Goal: Task Accomplishment & Management: Manage account settings

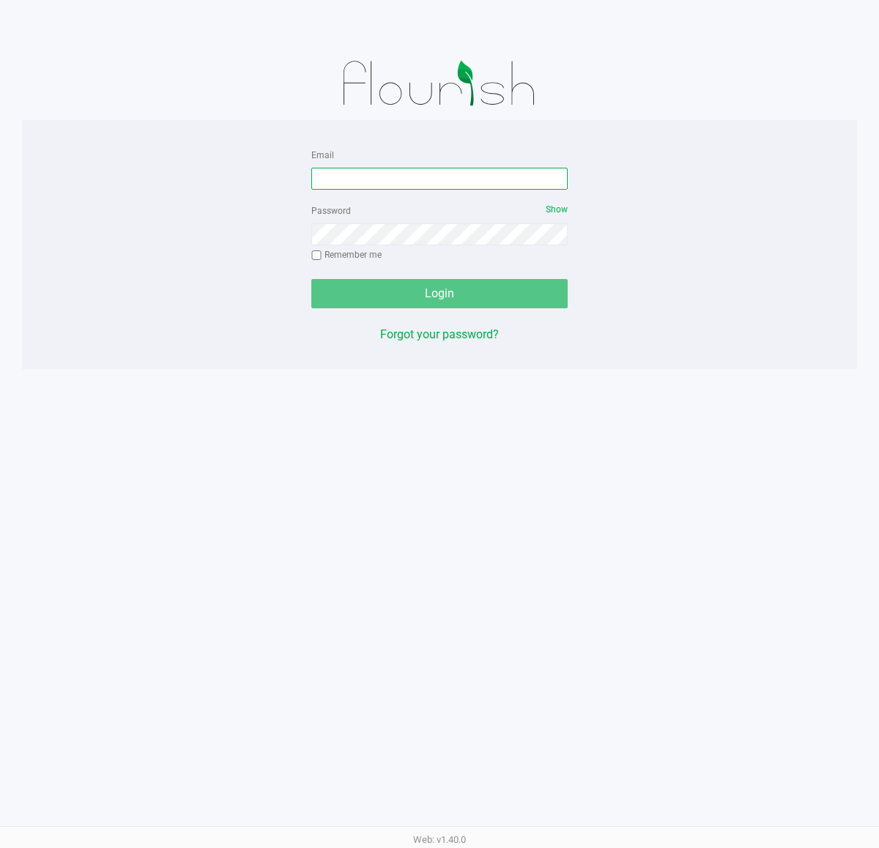
click at [410, 171] on input "Email" at bounding box center [439, 179] width 256 height 22
type input "[EMAIL_ADDRESS][DOMAIN_NAME]"
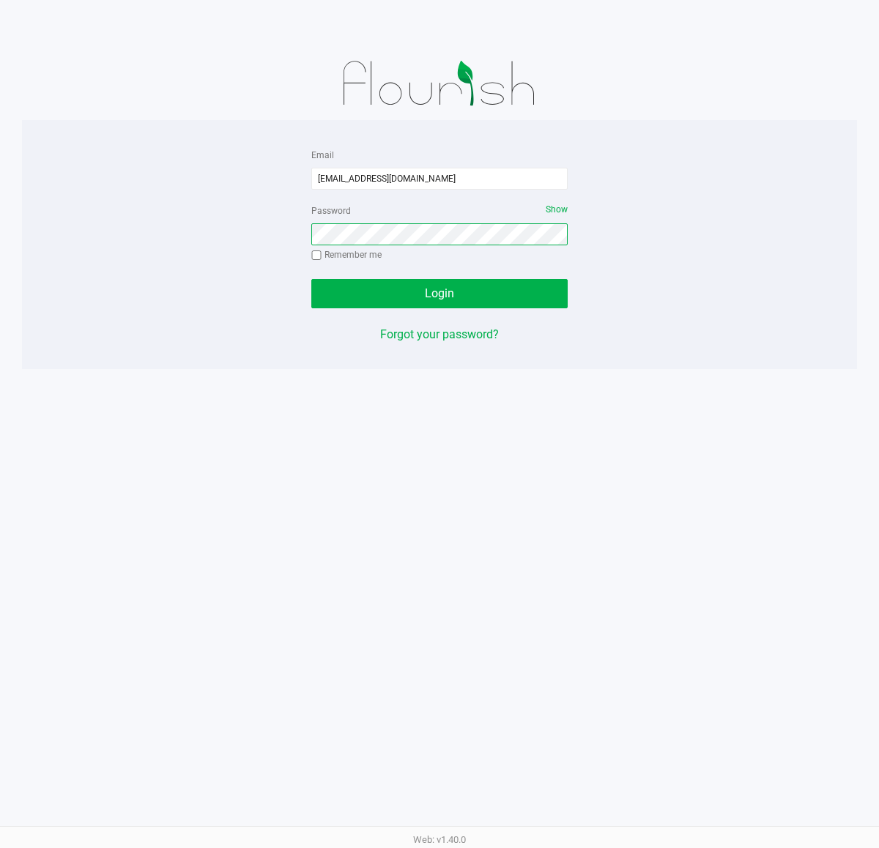
click at [311, 279] on button "Login" at bounding box center [439, 293] width 256 height 29
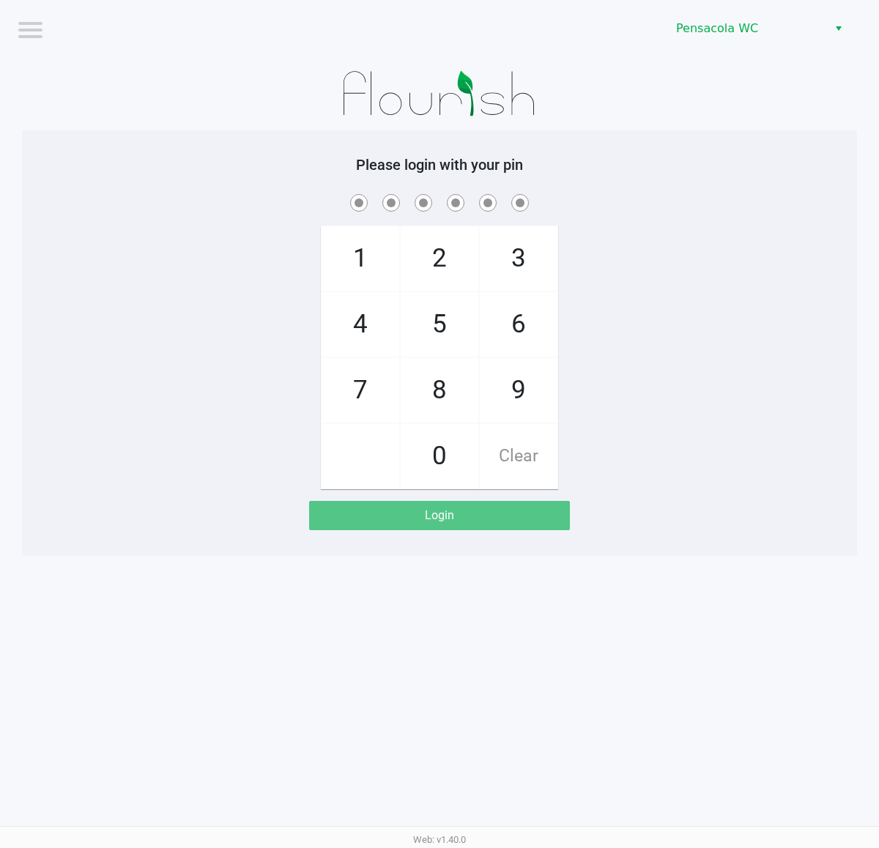
click at [311, 199] on span at bounding box center [439, 202] width 813 height 23
checkbox input "true"
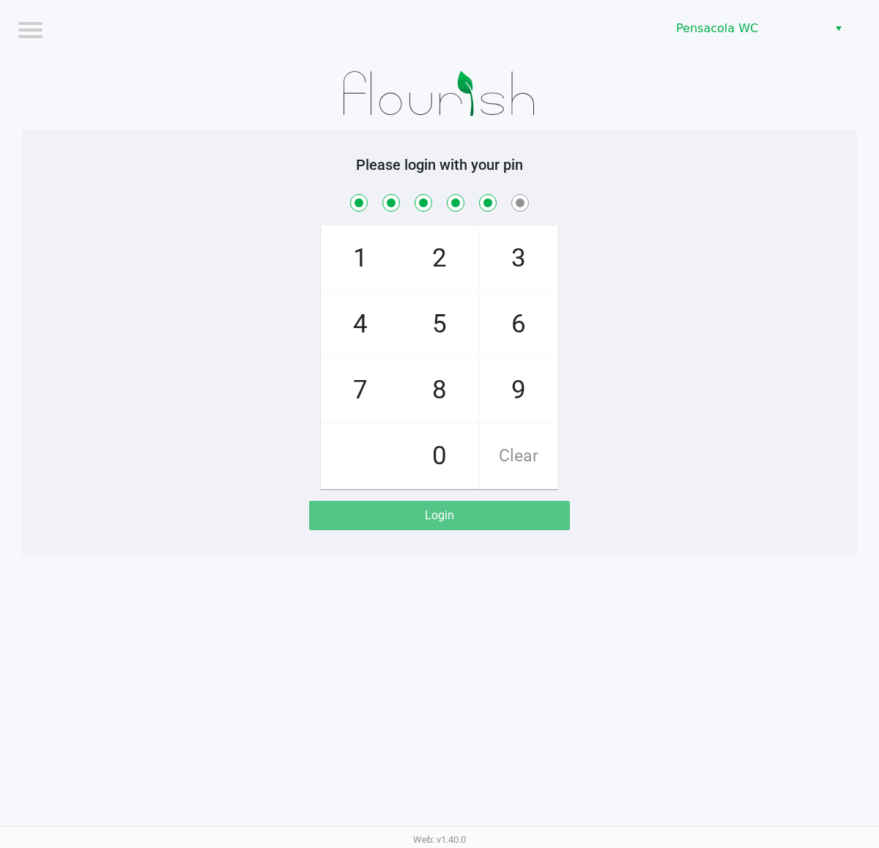
checkbox input "true"
click at [279, 198] on span at bounding box center [439, 202] width 813 height 23
click at [272, 216] on div "1 4 7 2 5 8 0 3 6 9 Clear" at bounding box center [439, 340] width 835 height 298
click at [737, 173] on h5 "Please login with your pin" at bounding box center [439, 165] width 813 height 18
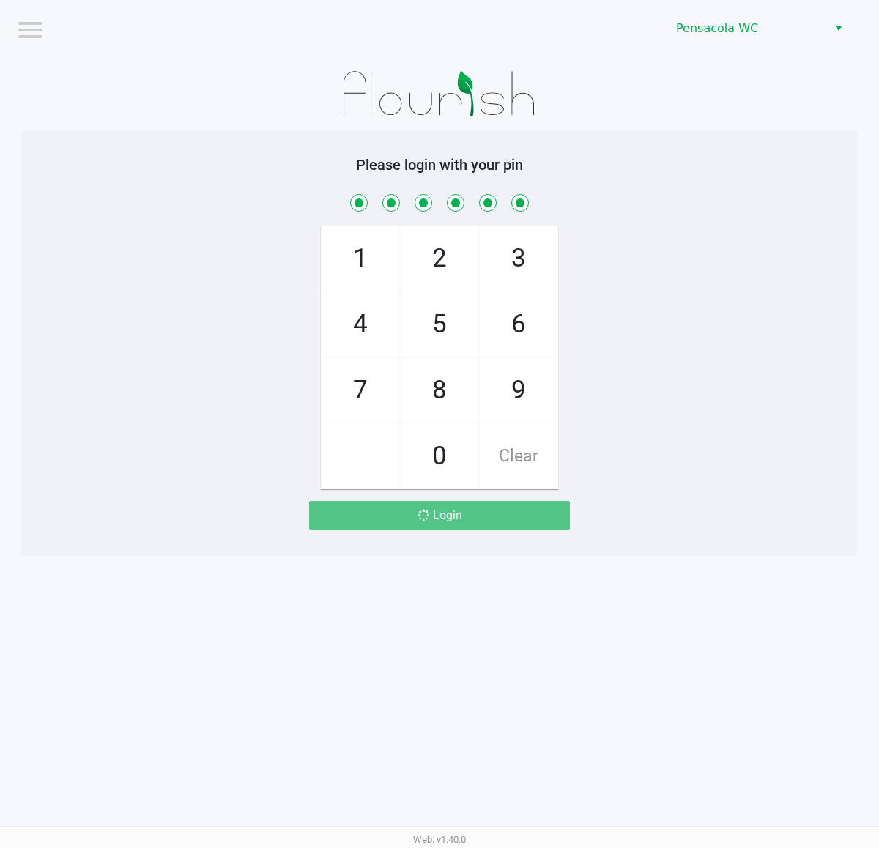
click at [737, 173] on h5 "Please login with your pin" at bounding box center [439, 165] width 813 height 18
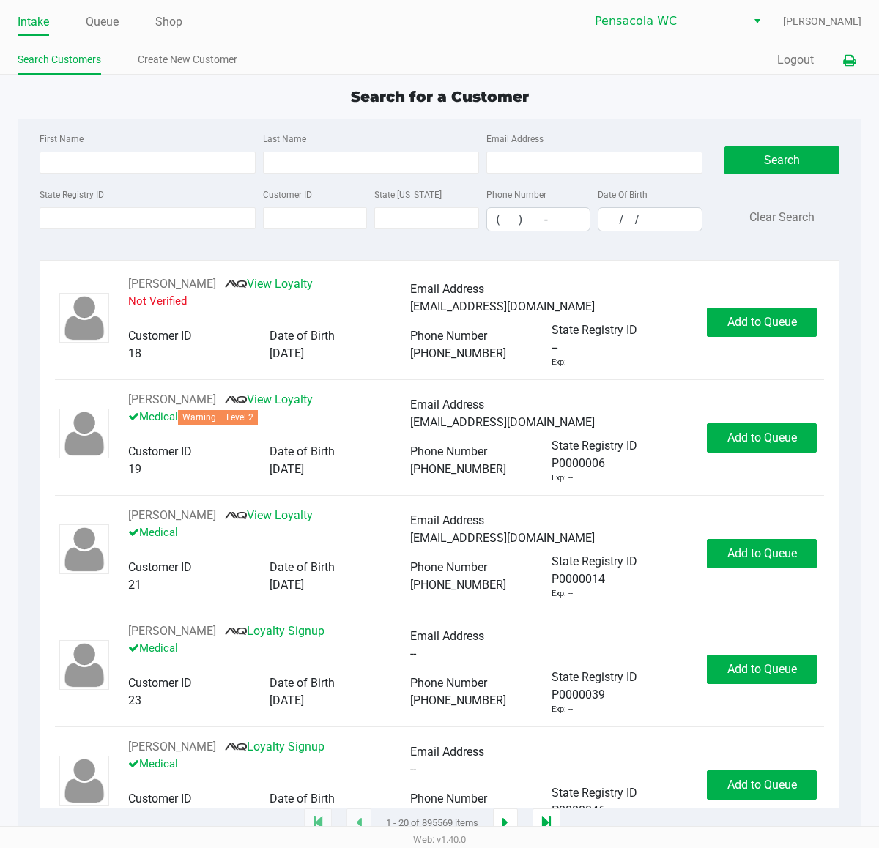
click at [850, 60] on icon at bounding box center [849, 61] width 12 height 10
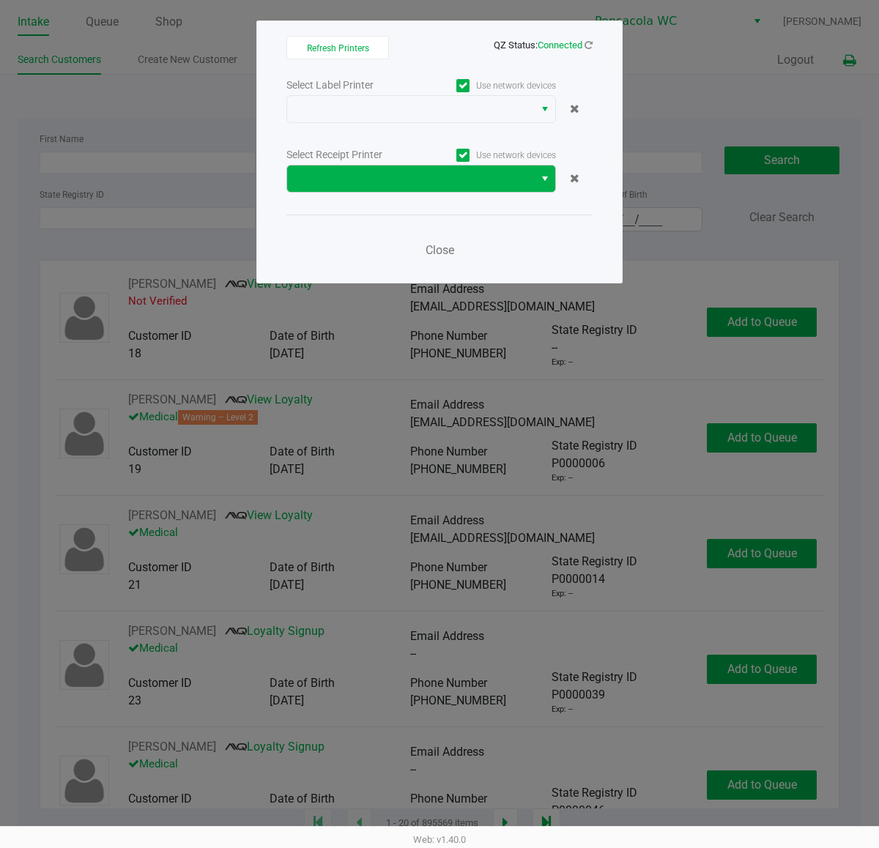
click at [542, 168] on button "Select" at bounding box center [544, 178] width 21 height 26
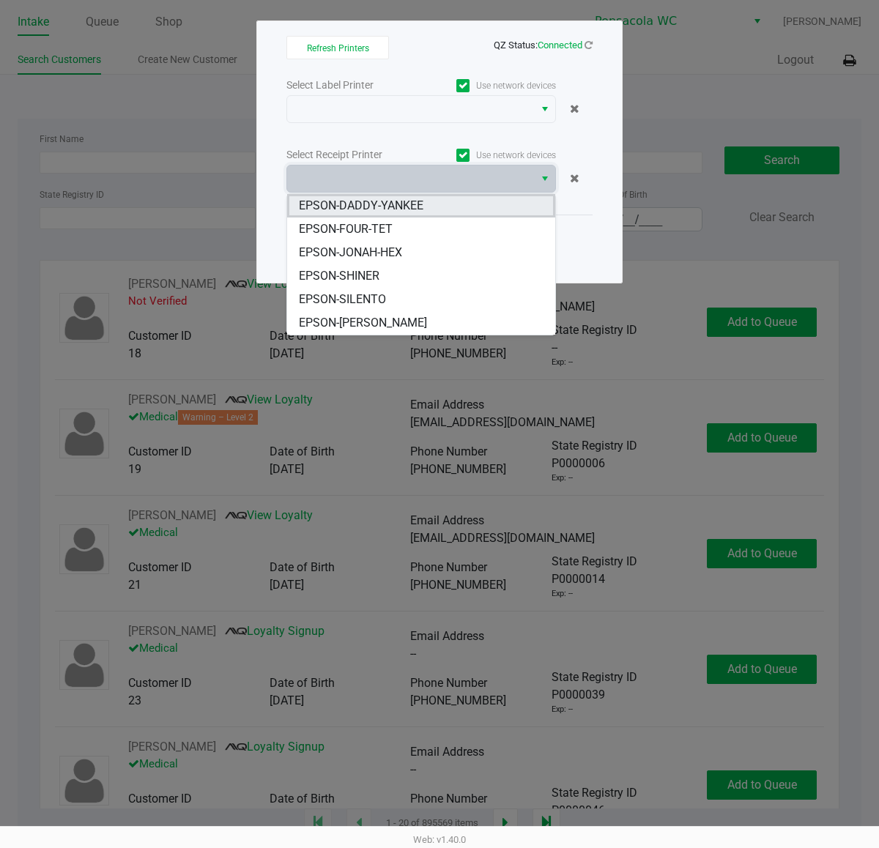
click at [410, 206] on span "EPSON-DADDY-YANKEE" at bounding box center [361, 206] width 124 height 18
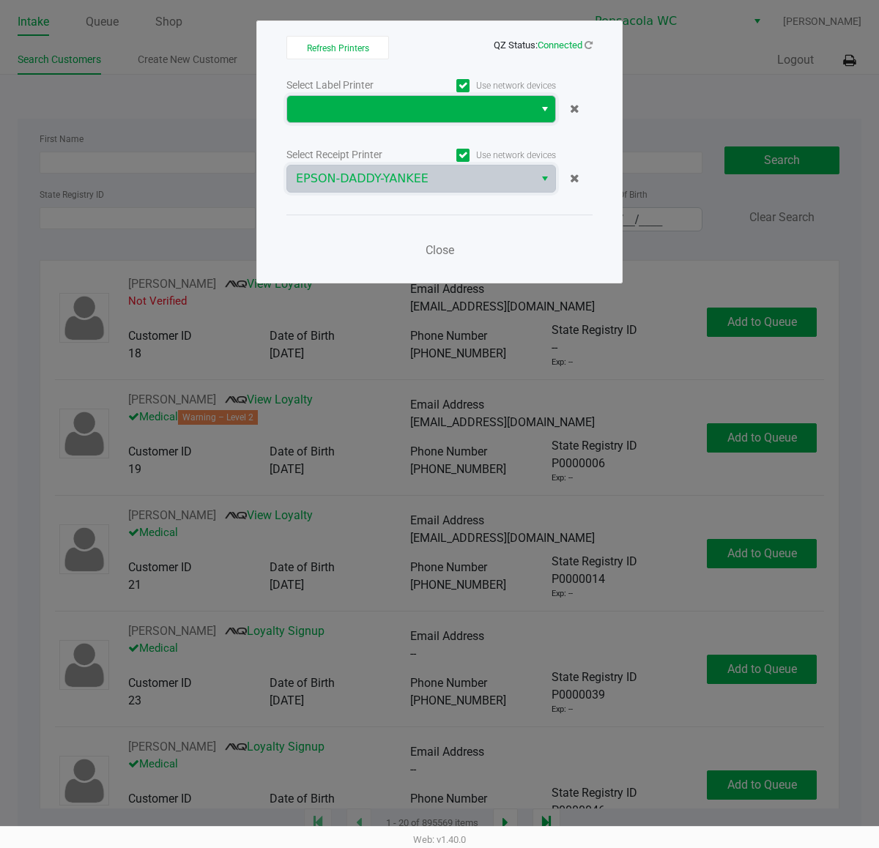
click at [422, 111] on span at bounding box center [410, 109] width 229 height 18
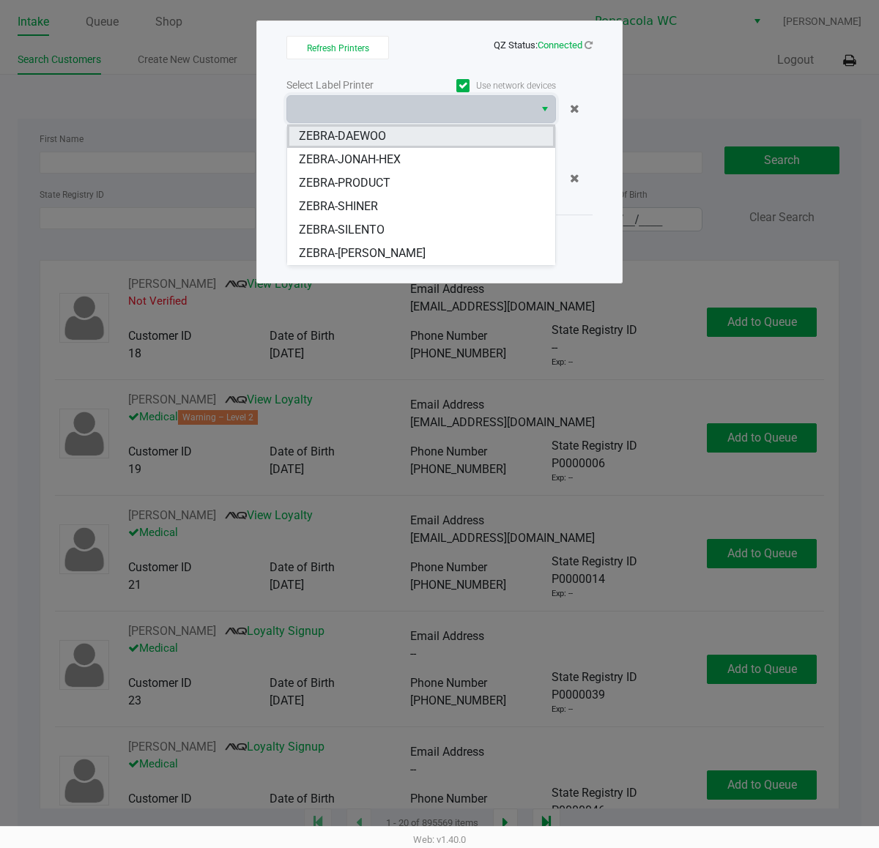
click at [412, 143] on li "ZEBRA-DAEWOO" at bounding box center [421, 135] width 268 height 23
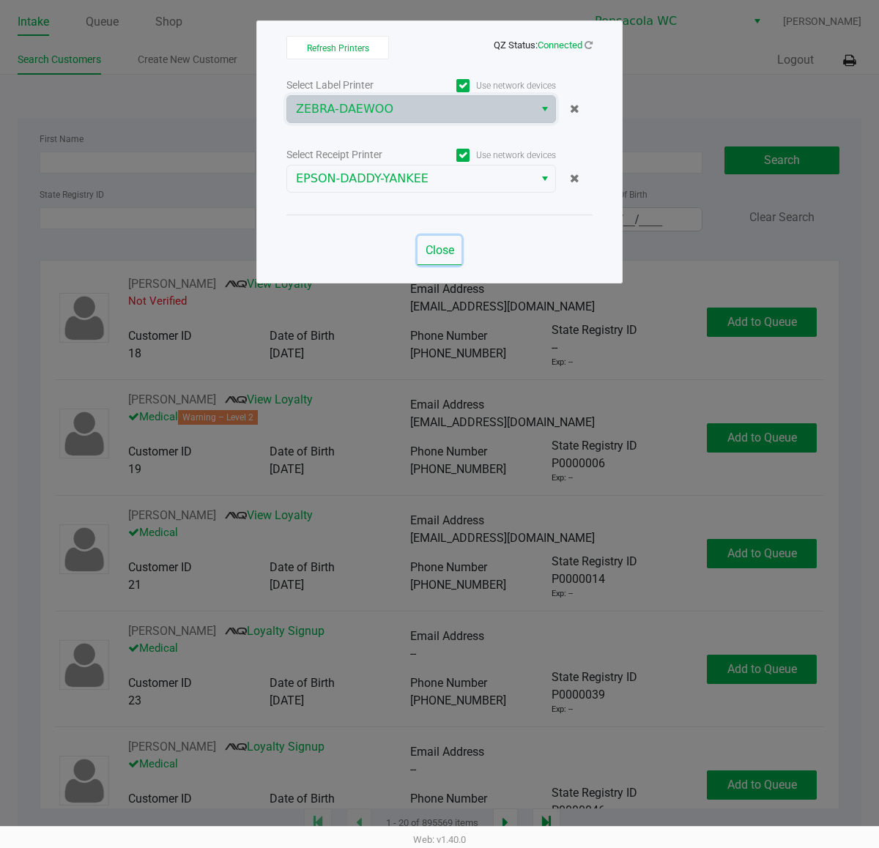
click at [439, 244] on span "Close" at bounding box center [439, 250] width 29 height 14
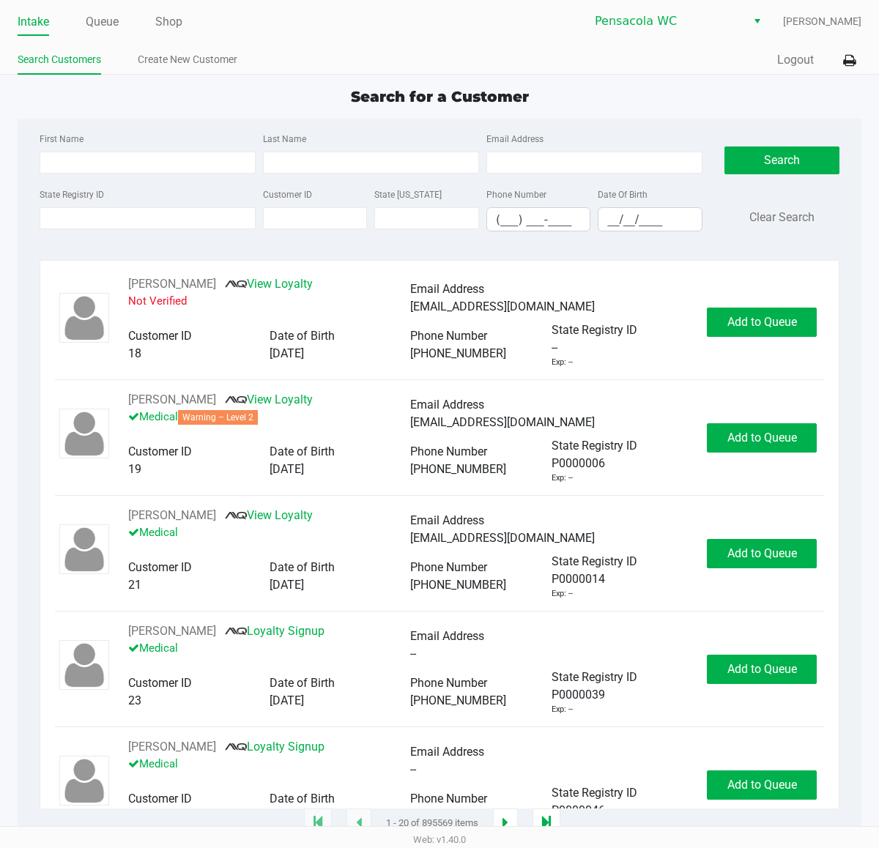
click at [803, 70] on div "Quick Sale Logout" at bounding box center [650, 60] width 422 height 27
click at [802, 61] on button "Logout" at bounding box center [795, 60] width 37 height 18
